Goal: Task Accomplishment & Management: Manage account settings

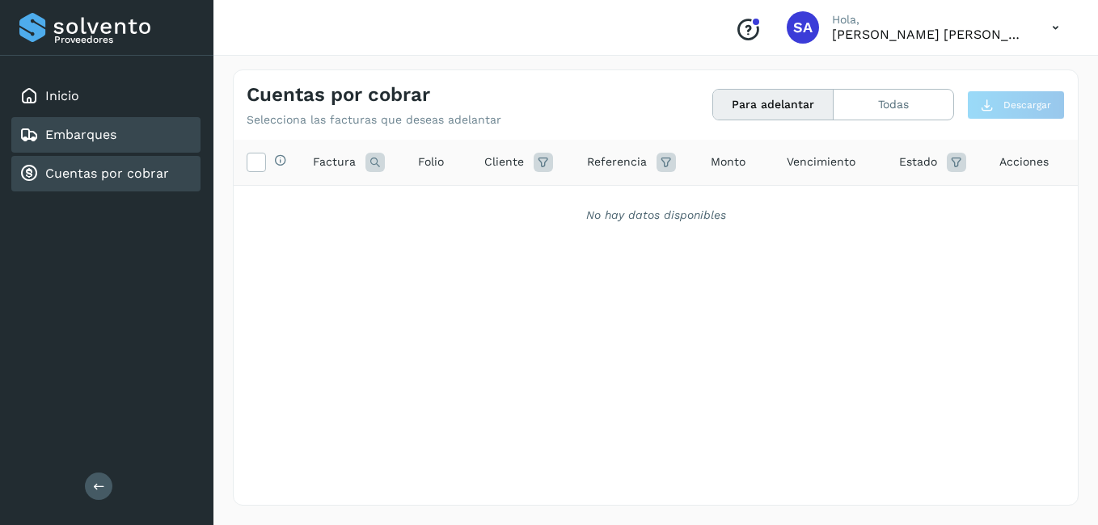
click at [82, 129] on link "Embarques" at bounding box center [80, 134] width 71 height 15
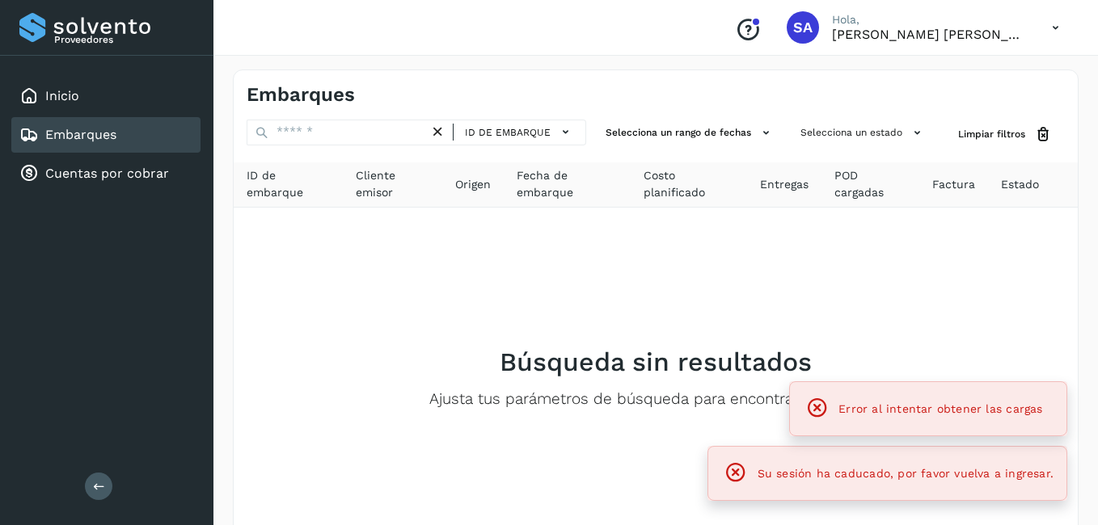
drag, startPoint x: 78, startPoint y: 167, endPoint x: 141, endPoint y: 150, distance: 66.1
click at [79, 167] on link "Cuentas por cobrar" at bounding box center [107, 173] width 124 height 15
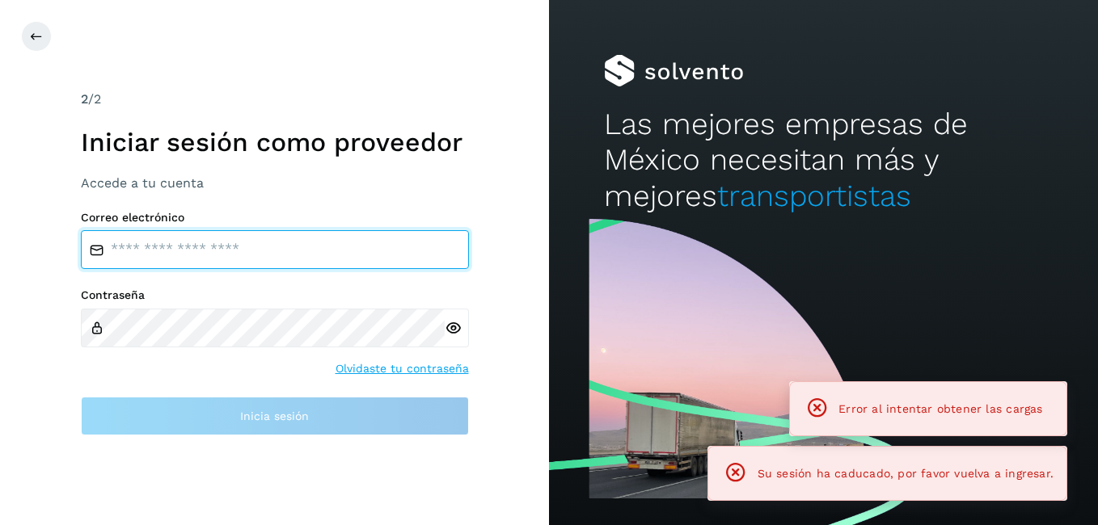
type input "**********"
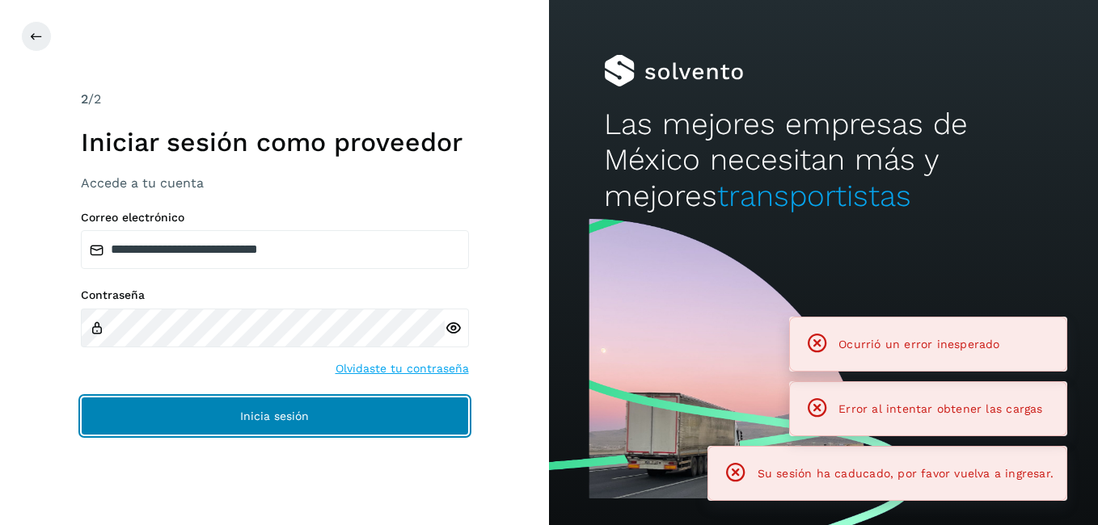
drag, startPoint x: 177, startPoint y: 414, endPoint x: 508, endPoint y: 101, distance: 455.2
click at [177, 413] on button "Inicia sesión" at bounding box center [275, 416] width 388 height 39
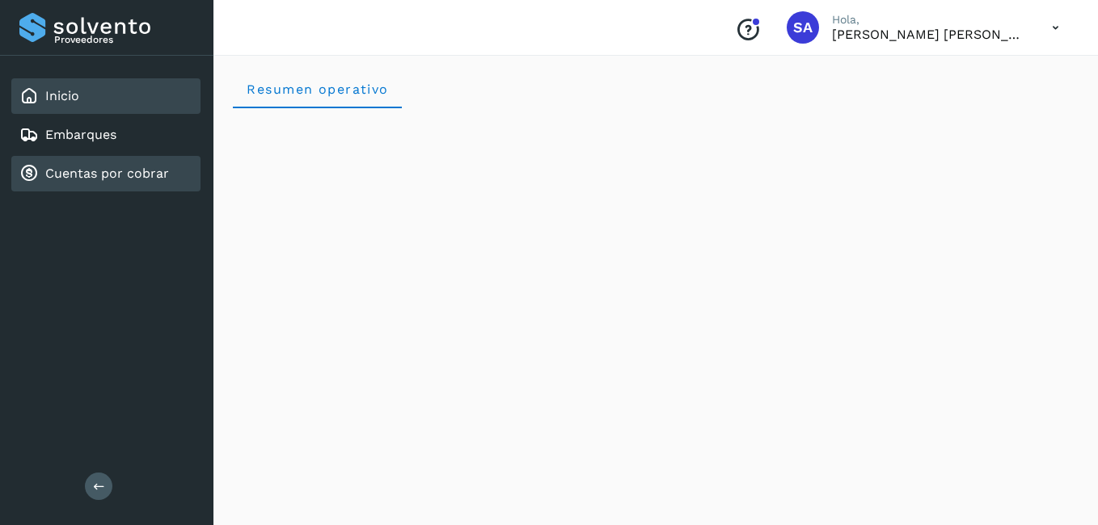
click at [90, 179] on link "Cuentas por cobrar" at bounding box center [107, 173] width 124 height 15
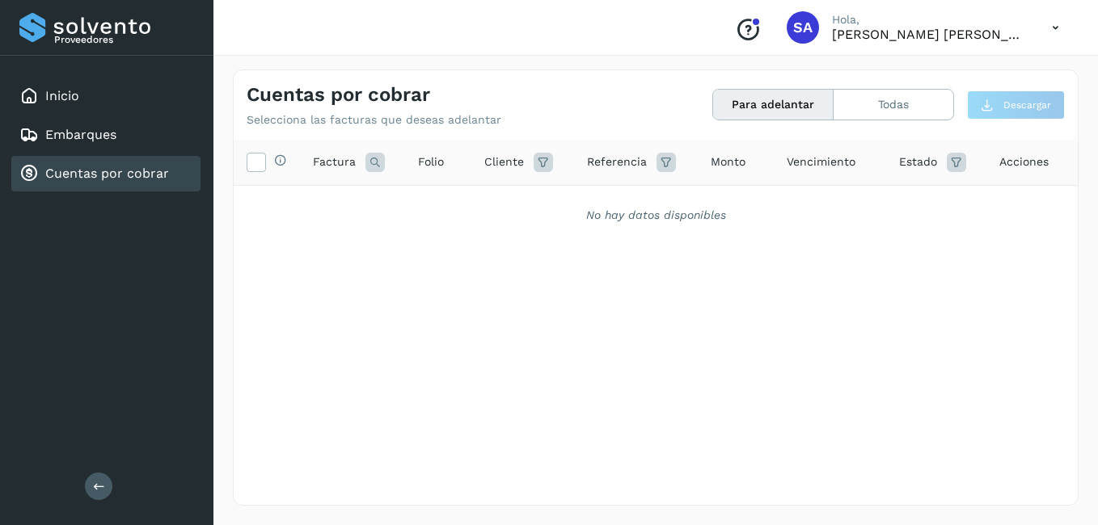
click at [139, 175] on link "Cuentas por cobrar" at bounding box center [107, 173] width 124 height 15
click at [79, 99] on div "Inicio" at bounding box center [105, 96] width 189 height 36
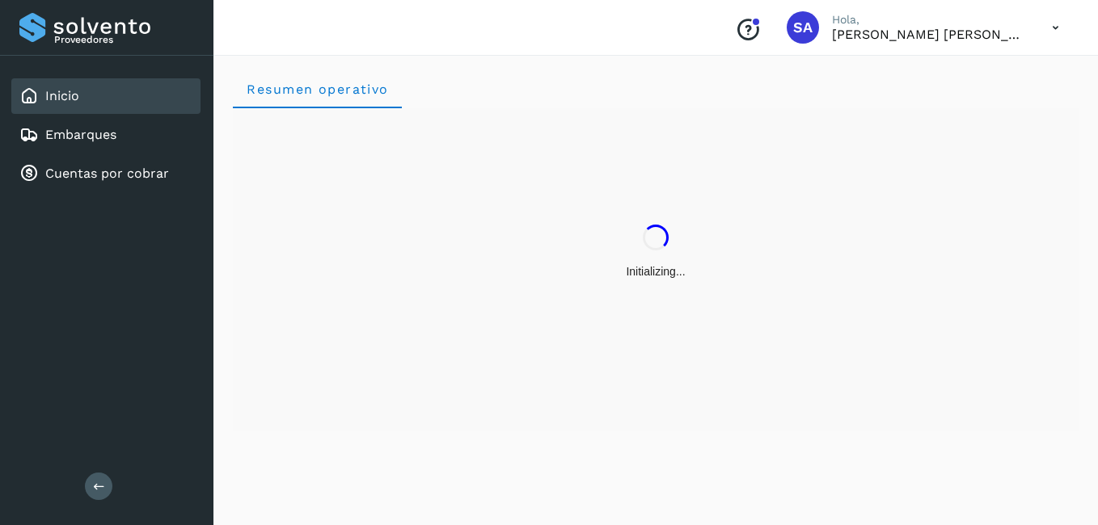
drag, startPoint x: 81, startPoint y: 170, endPoint x: 175, endPoint y: 109, distance: 112.3
click at [82, 170] on link "Cuentas por cobrar" at bounding box center [107, 173] width 124 height 15
